Goal: Task Accomplishment & Management: Manage account settings

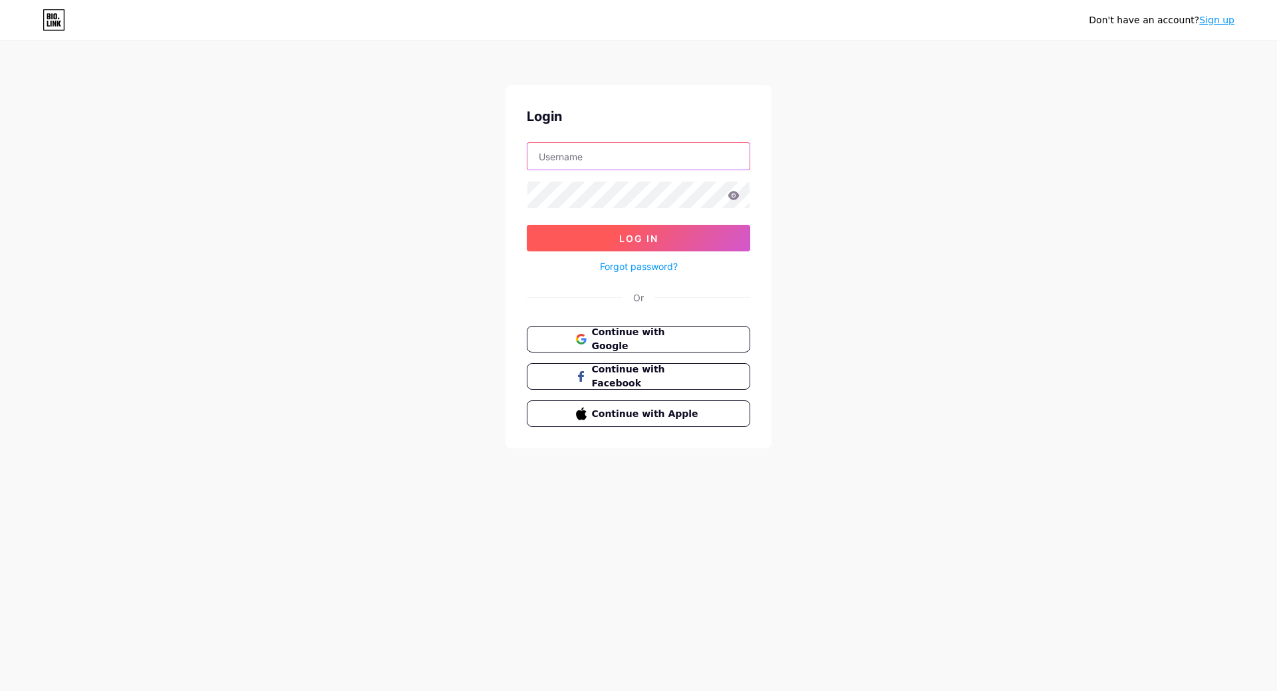
type input "[PERSON_NAME][EMAIL_ADDRESS][PERSON_NAME][DOMAIN_NAME]"
click at [623, 239] on span "Log In" at bounding box center [638, 238] width 39 height 11
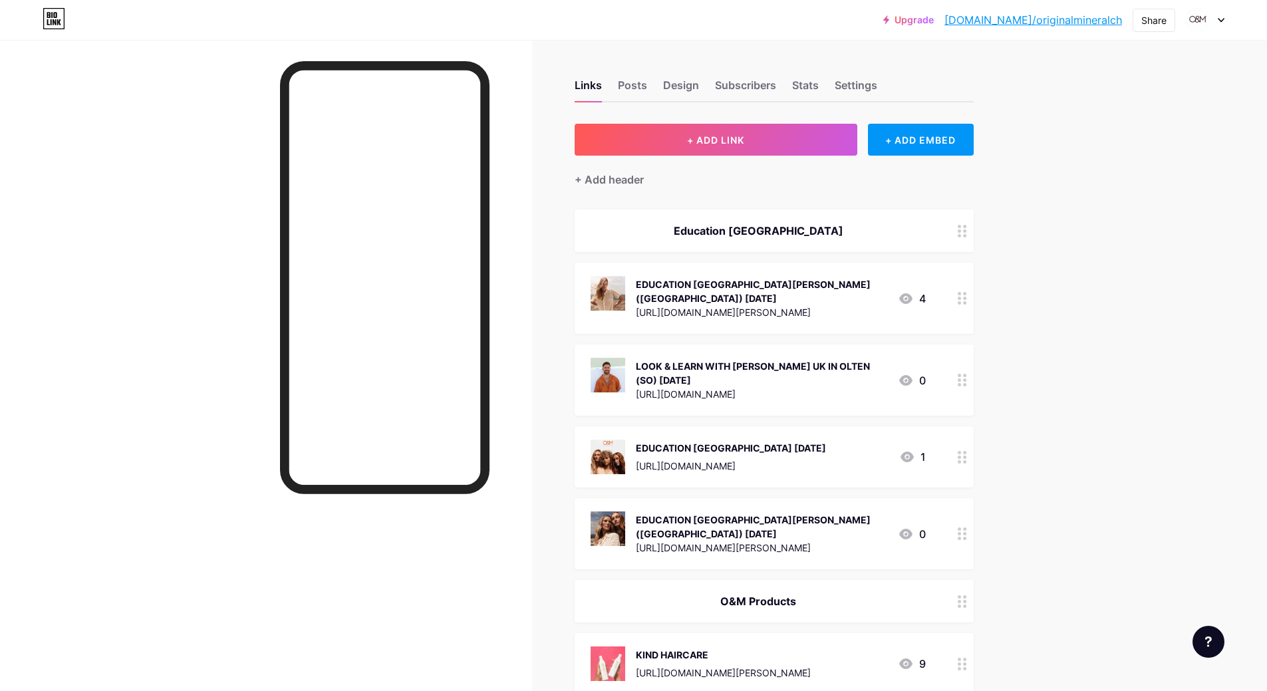
click at [966, 294] on icon at bounding box center [962, 298] width 9 height 13
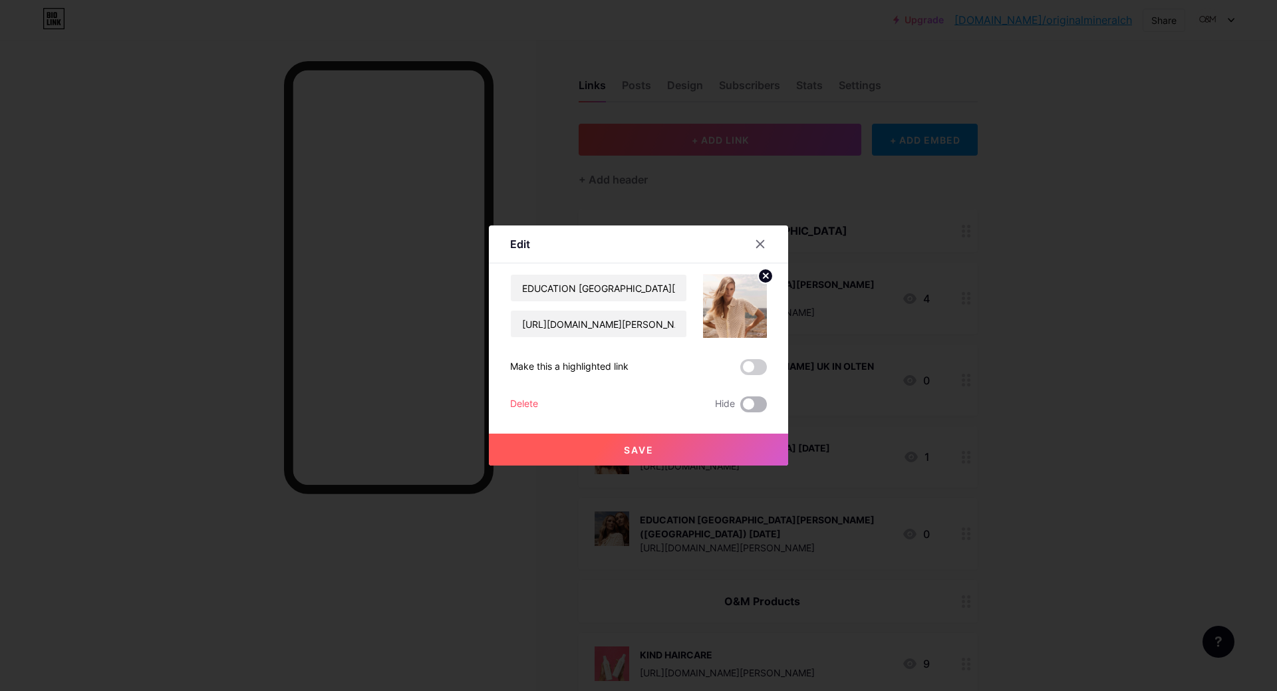
click at [750, 403] on span at bounding box center [753, 404] width 27 height 16
click at [740, 408] on input "checkbox" at bounding box center [740, 408] width 0 height 0
click at [641, 452] on span "Save" at bounding box center [639, 449] width 30 height 11
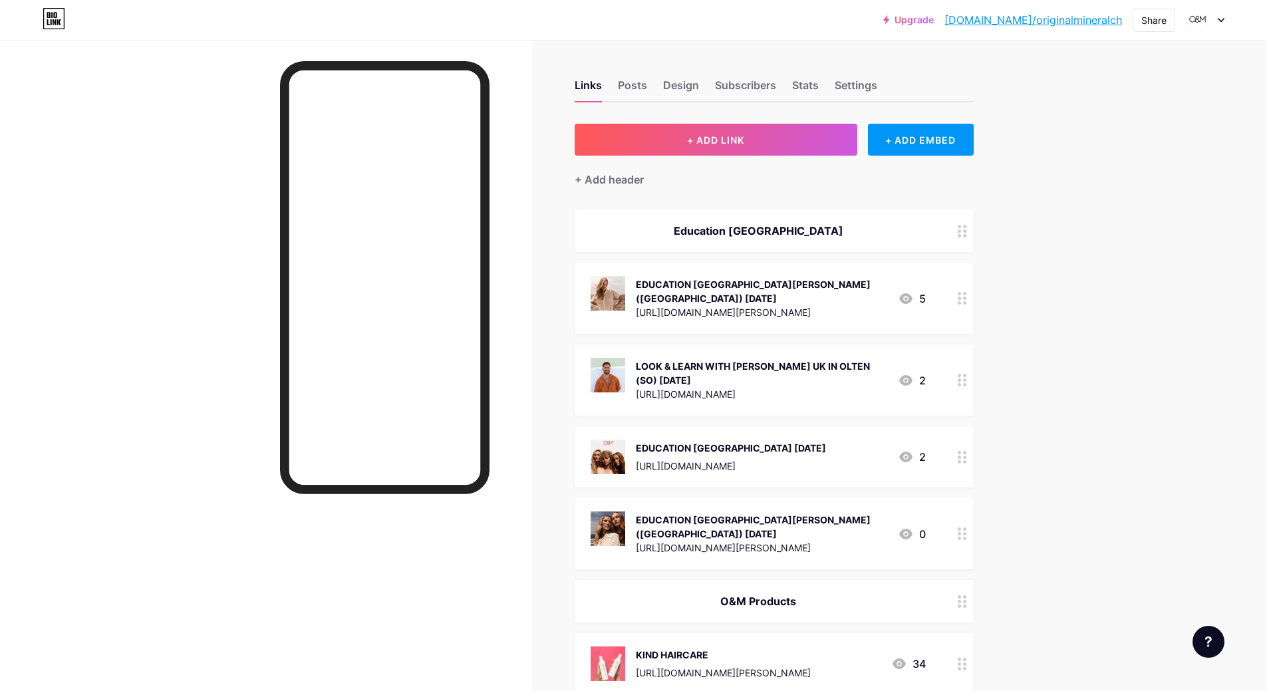
click at [967, 295] on icon at bounding box center [962, 298] width 9 height 13
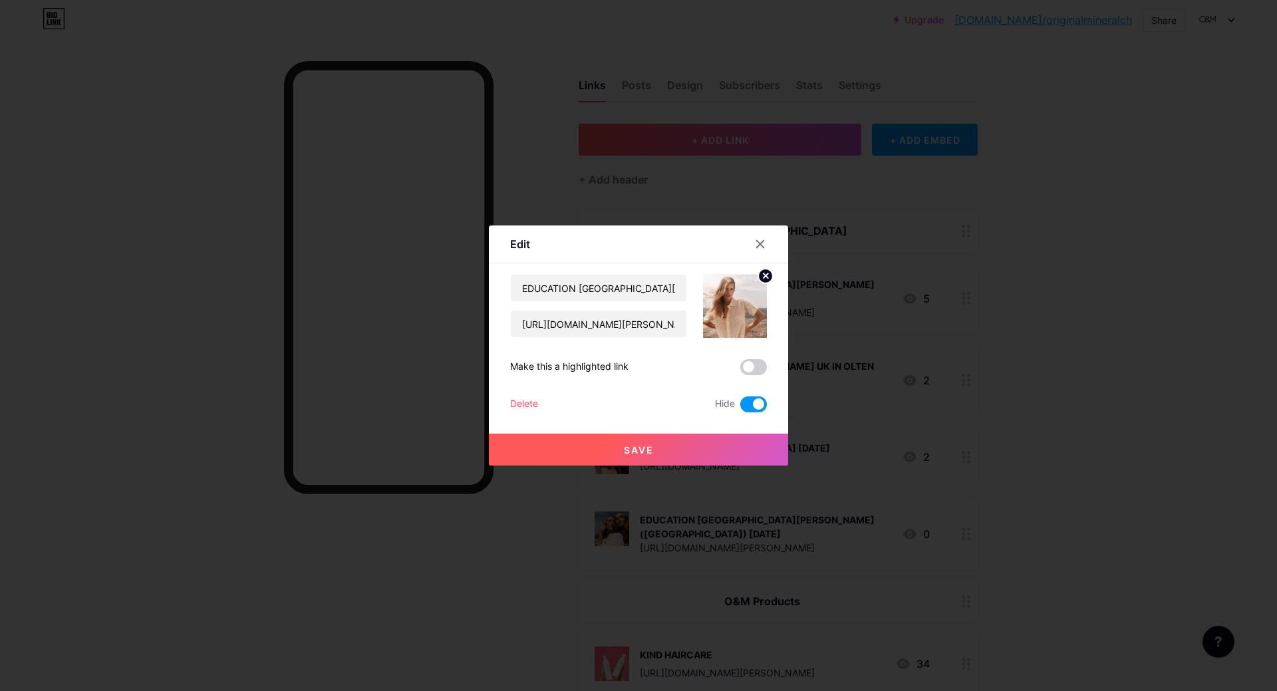
click at [637, 447] on span "Save" at bounding box center [639, 449] width 30 height 11
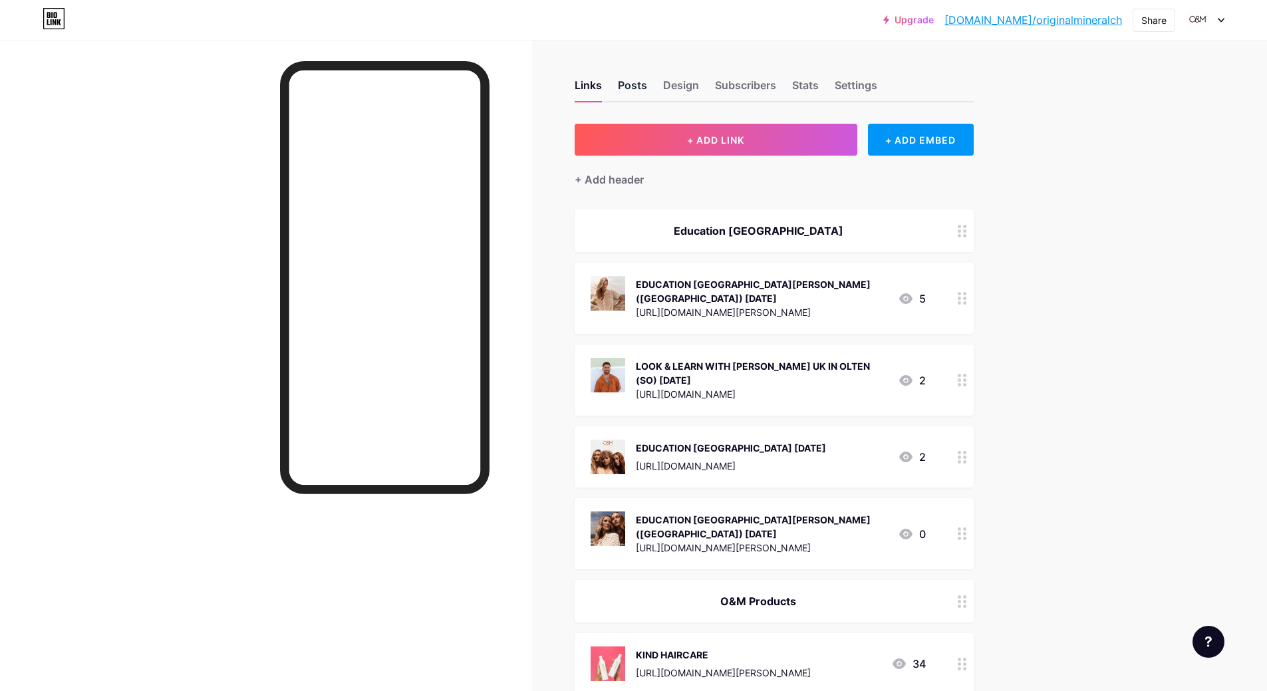
click at [639, 88] on div "Posts" at bounding box center [632, 89] width 29 height 24
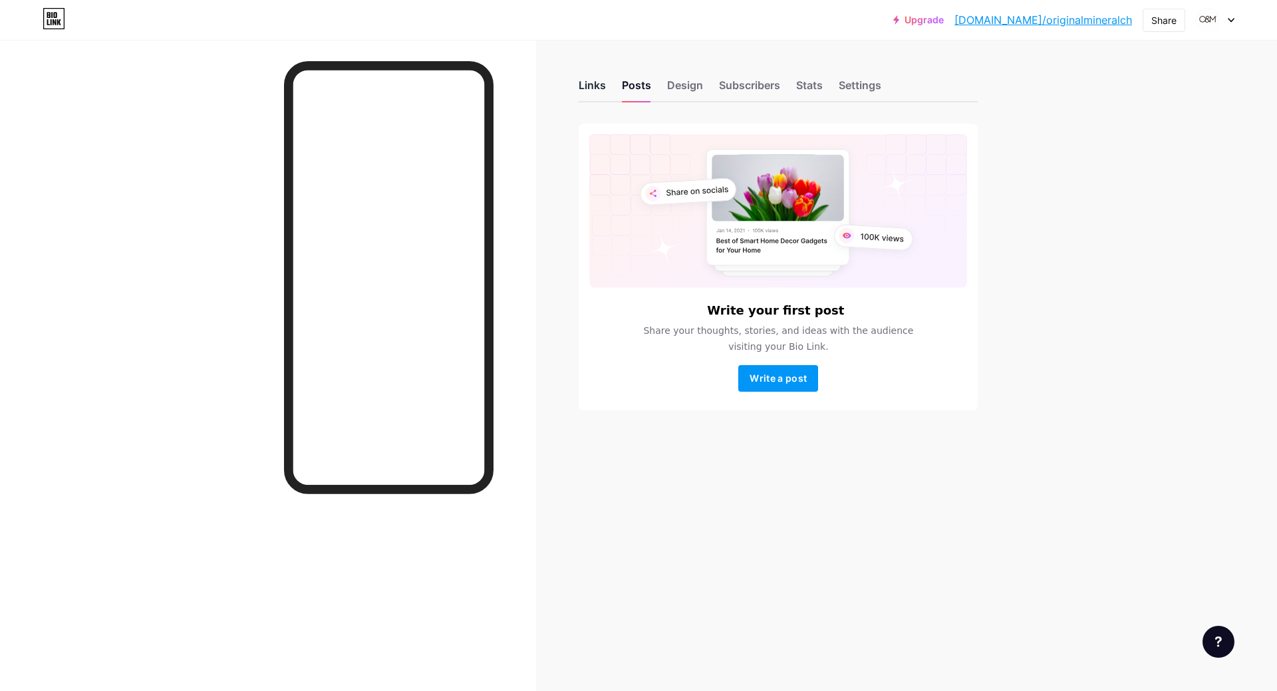
click at [592, 88] on div "Links" at bounding box center [592, 89] width 27 height 24
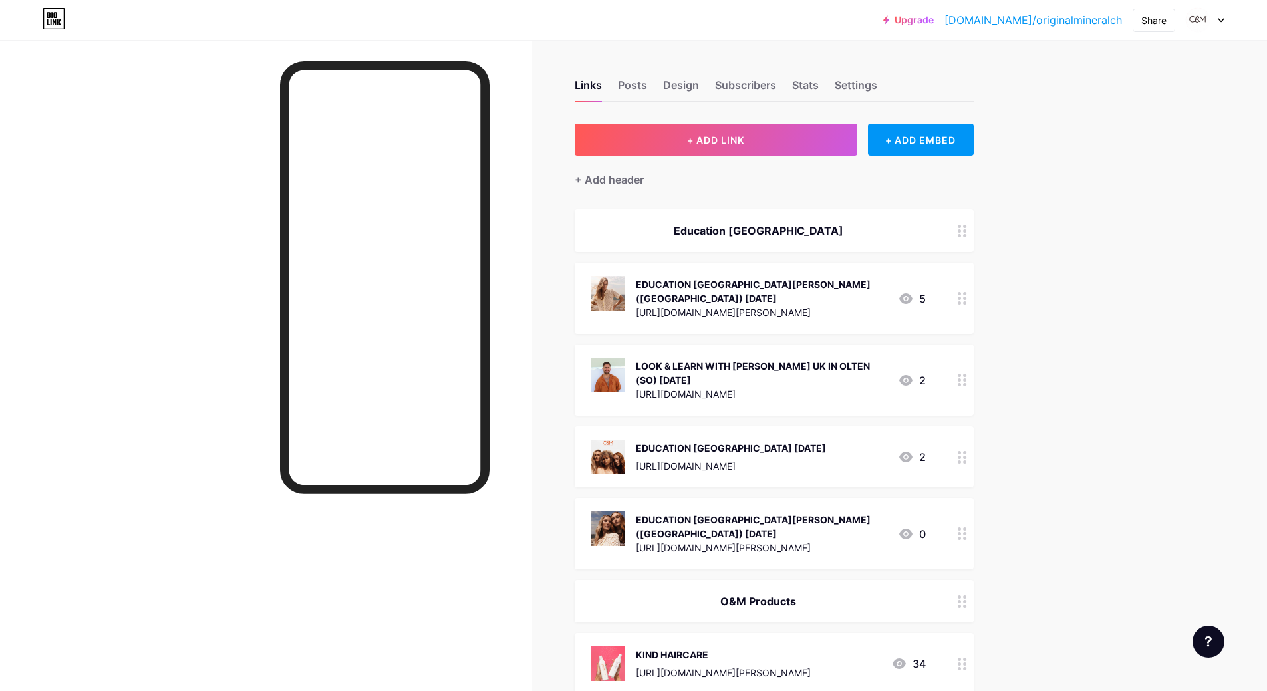
click at [864, 294] on div "EDUCATION [GEOGRAPHIC_DATA][PERSON_NAME] ([GEOGRAPHIC_DATA]) [DATE] [URL][DOMAI…" at bounding box center [761, 298] width 251 height 45
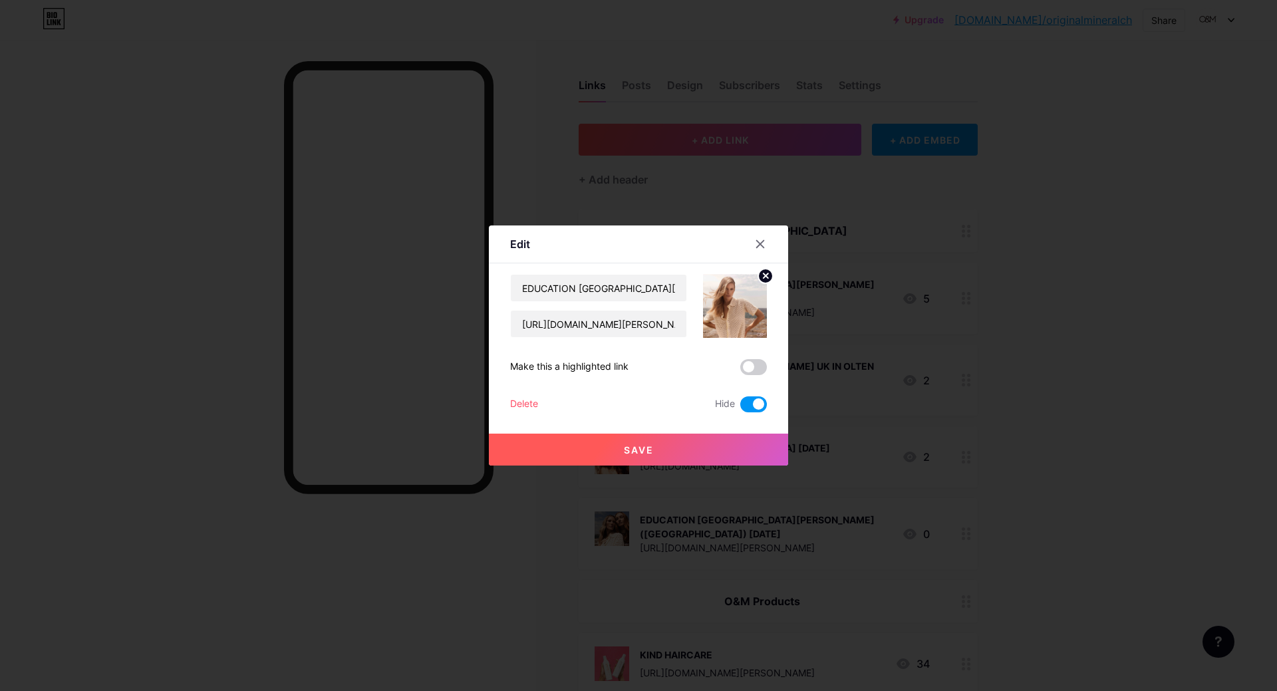
drag, startPoint x: 527, startPoint y: 404, endPoint x: 595, endPoint y: 401, distance: 67.9
click at [595, 401] on div "Delete Hide" at bounding box center [638, 404] width 257 height 16
click at [759, 404] on span at bounding box center [753, 404] width 27 height 16
click at [740, 408] on input "checkbox" at bounding box center [740, 408] width 0 height 0
click at [527, 403] on div "Delete" at bounding box center [524, 404] width 28 height 16
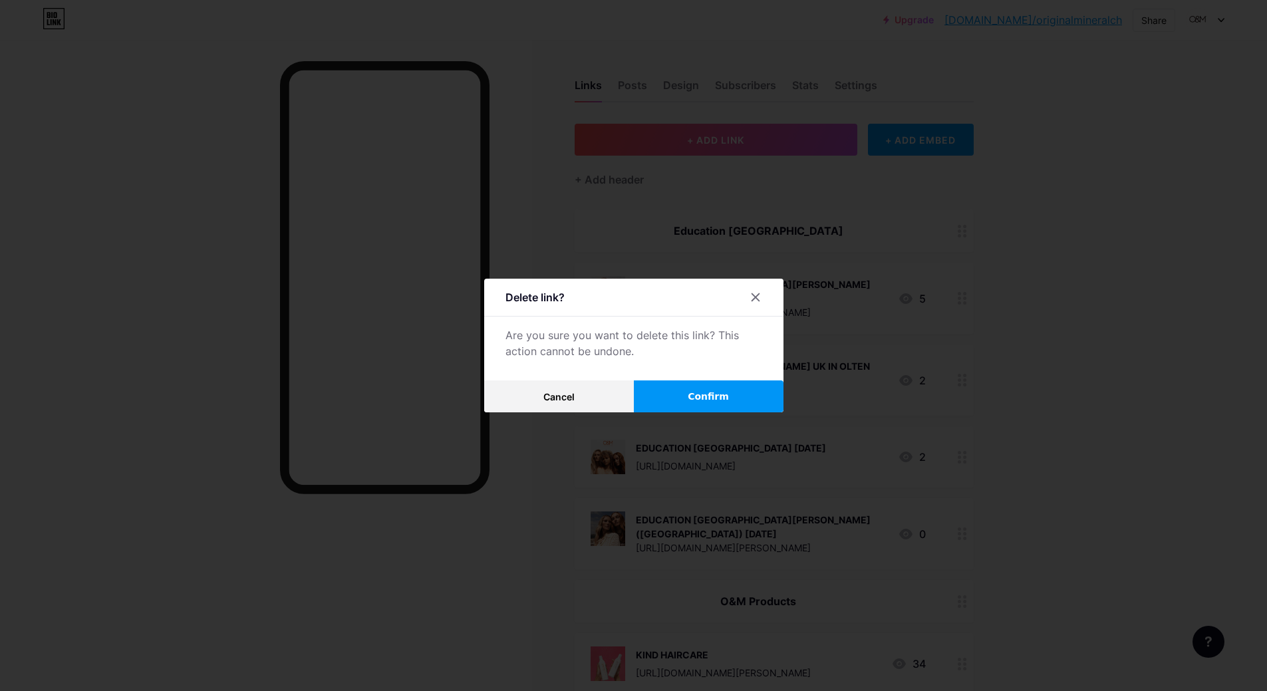
click at [720, 398] on span "Confirm" at bounding box center [708, 397] width 41 height 14
